Goal: Information Seeking & Learning: Understand process/instructions

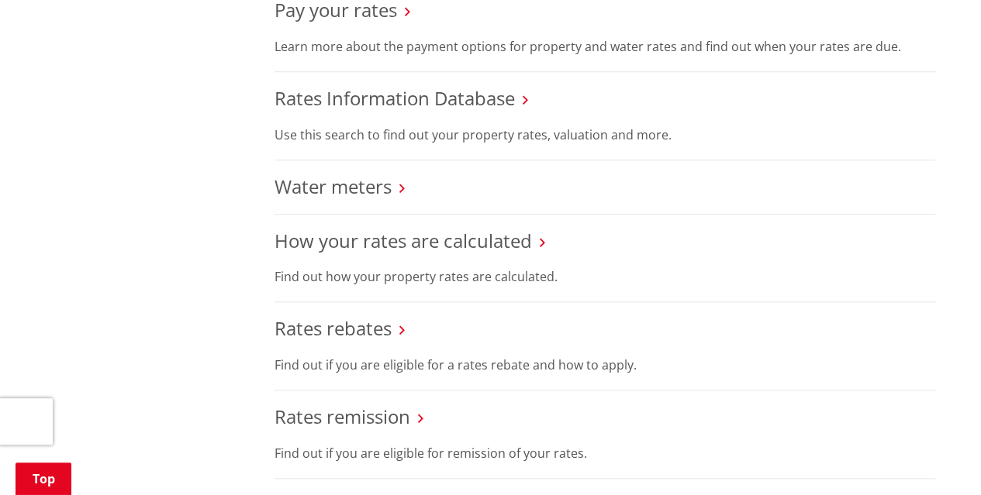
scroll to position [628, 0]
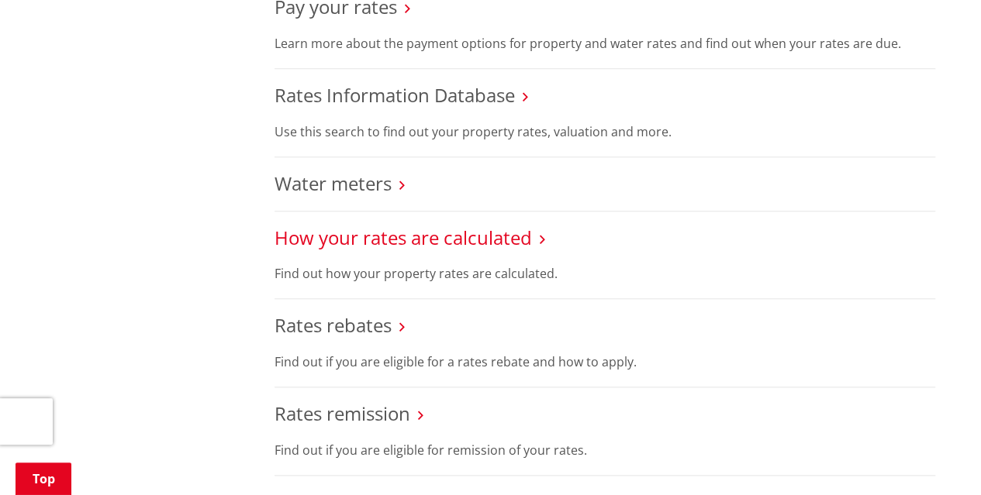
click at [521, 240] on link "How your rates are calculated" at bounding box center [402, 238] width 257 height 26
